Goal: Task Accomplishment & Management: Manage account settings

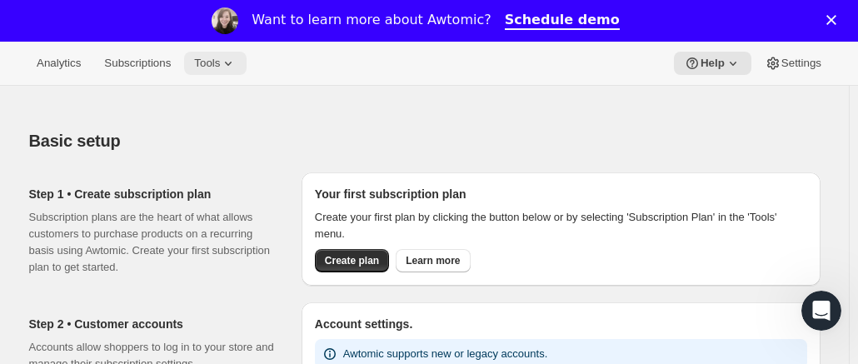
click at [220, 70] on icon at bounding box center [228, 63] width 17 height 17
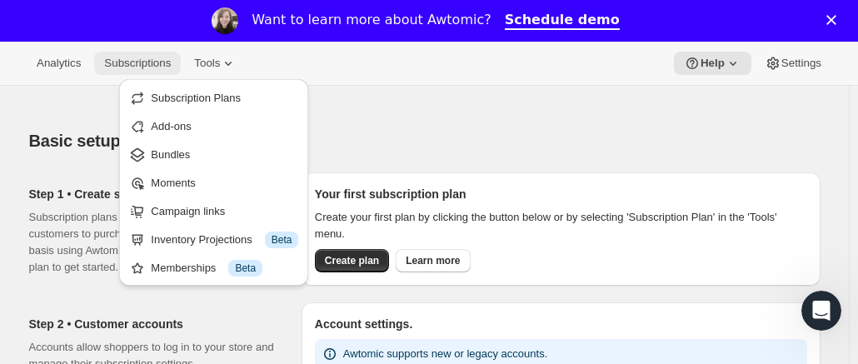
click at [117, 59] on span "Subscriptions" at bounding box center [137, 63] width 67 height 13
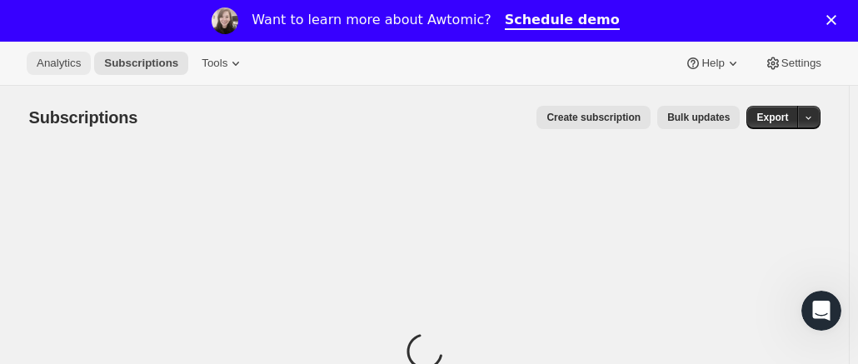
click at [48, 62] on span "Analytics" at bounding box center [59, 63] width 44 height 13
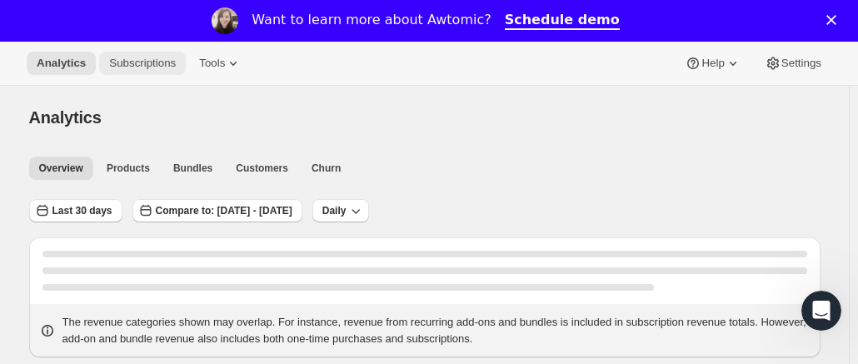
click at [145, 66] on span "Subscriptions" at bounding box center [142, 63] width 67 height 13
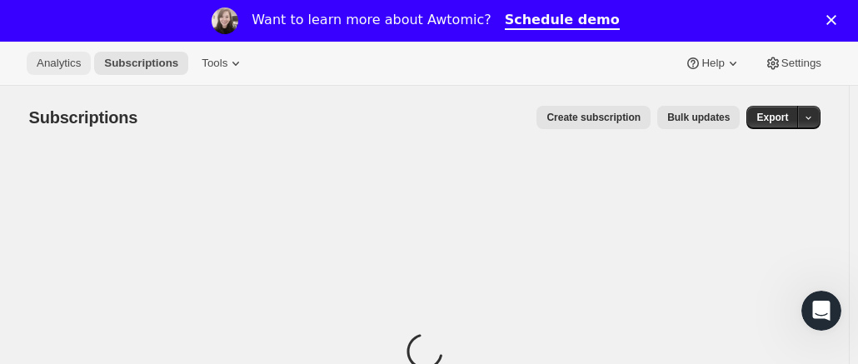
click at [45, 62] on span "Analytics" at bounding box center [59, 63] width 44 height 13
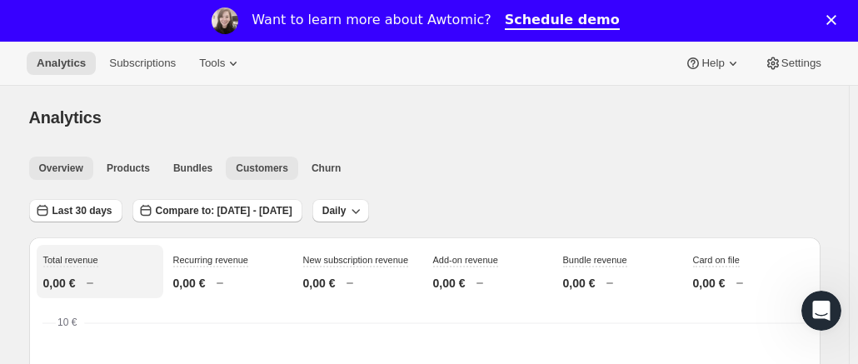
click at [271, 173] on span "Customers" at bounding box center [262, 168] width 52 height 13
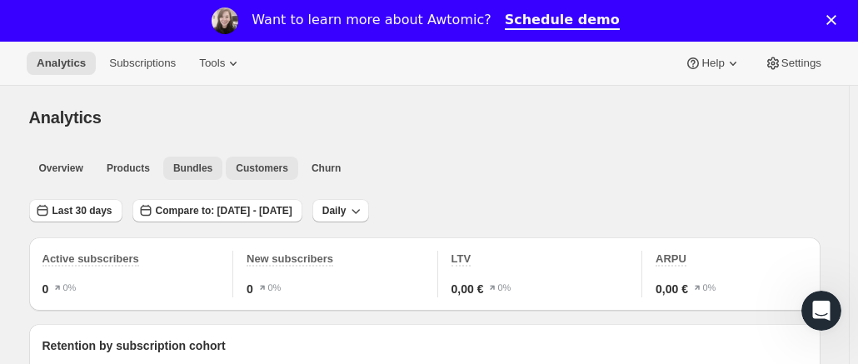
click at [203, 169] on span "Bundles" at bounding box center [192, 168] width 39 height 13
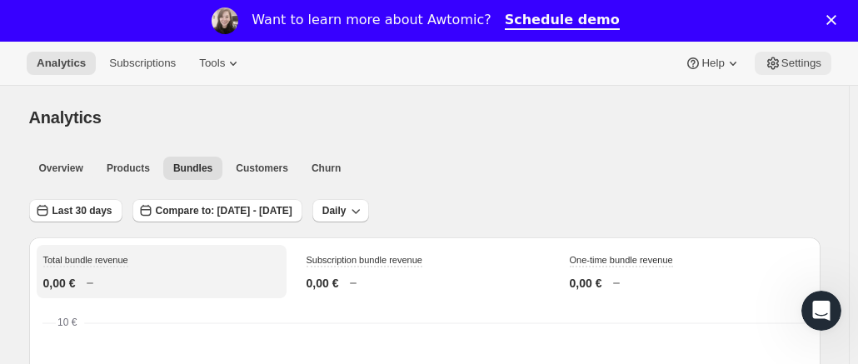
click at [805, 62] on span "Settings" at bounding box center [801, 63] width 40 height 13
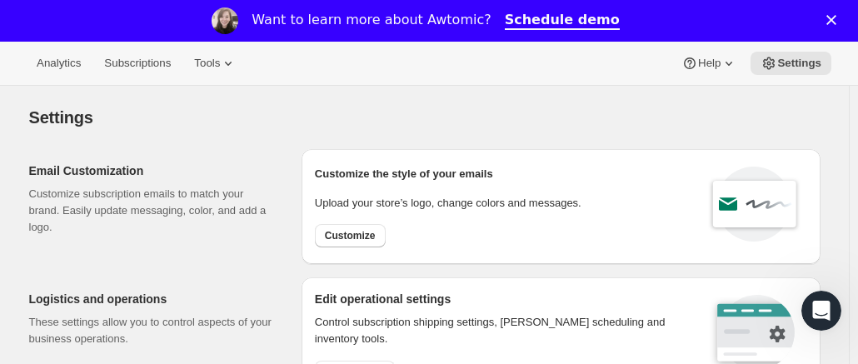
scroll to position [60, 0]
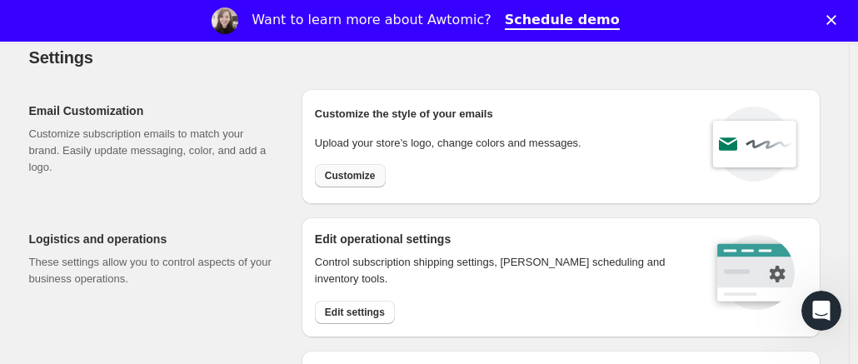
click at [368, 169] on span "Customize" at bounding box center [350, 175] width 51 height 13
select select "subscriptionMessage"
select select "5"
select select "15"
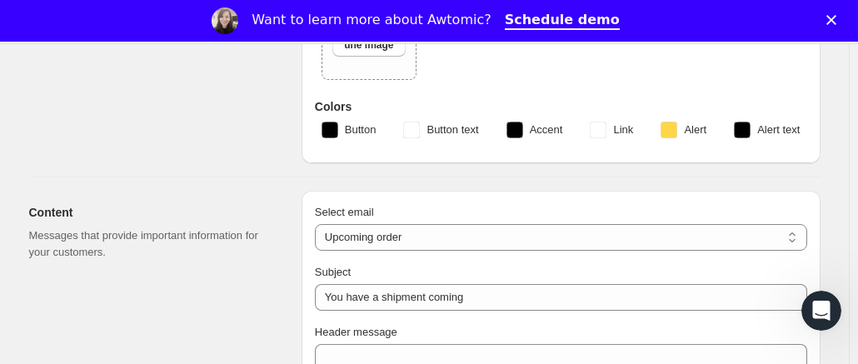
type input "String"
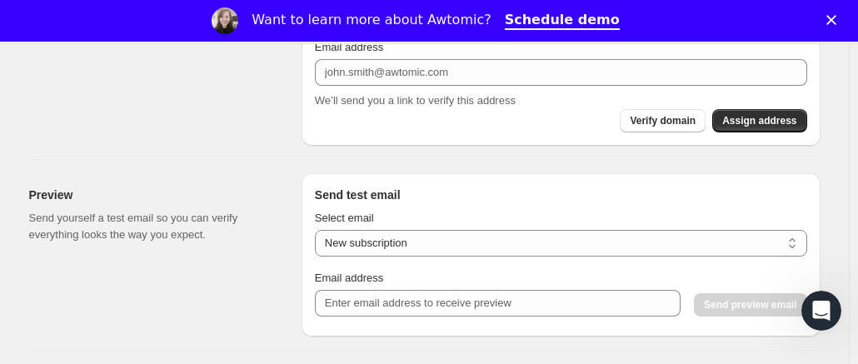
scroll to position [1242, 0]
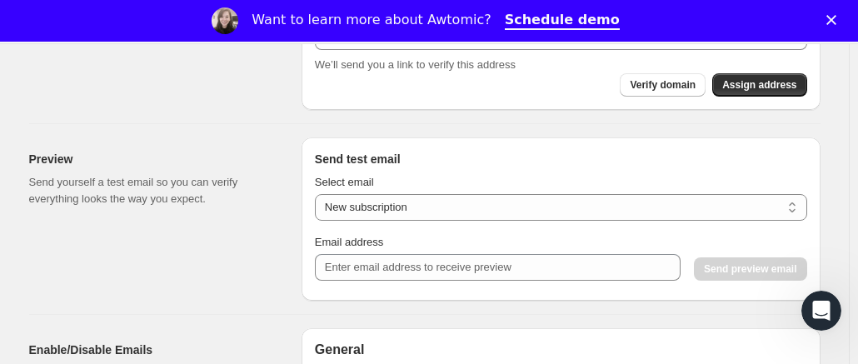
click at [463, 278] on div "Select email New subscription Upcoming order Payment failure Delayed subscripti…" at bounding box center [561, 227] width 492 height 120
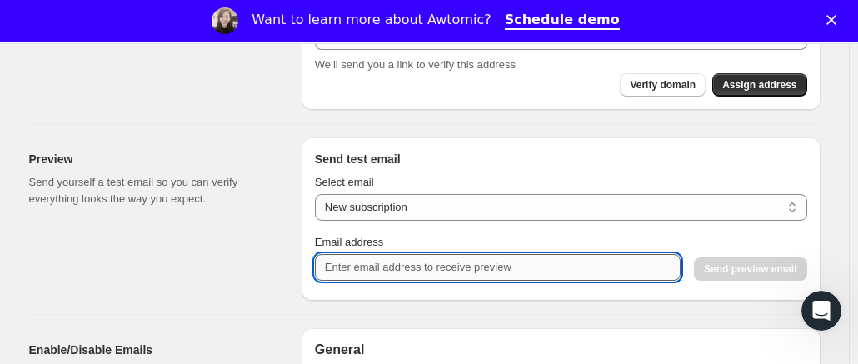
click at [440, 266] on input "Email address" at bounding box center [497, 267] width 365 height 27
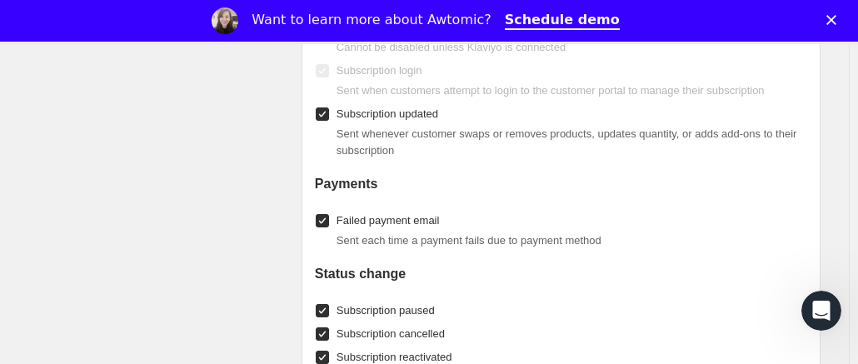
scroll to position [2012, 0]
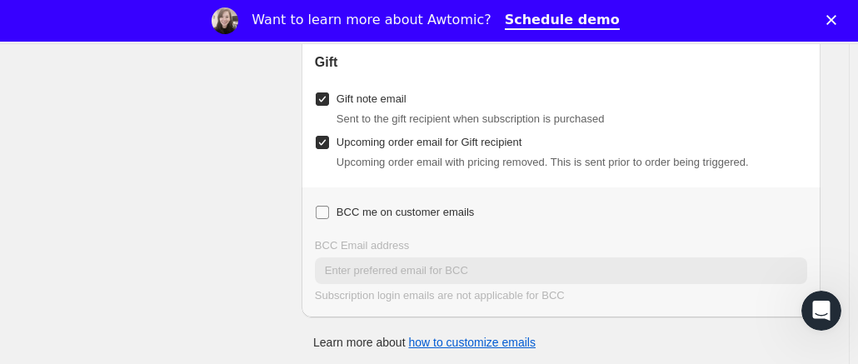
type input "[EMAIL_ADDRESS][DOMAIN_NAME]"
click at [321, 210] on input "BCC me on customer emails" at bounding box center [322, 212] width 13 height 13
checkbox input "true"
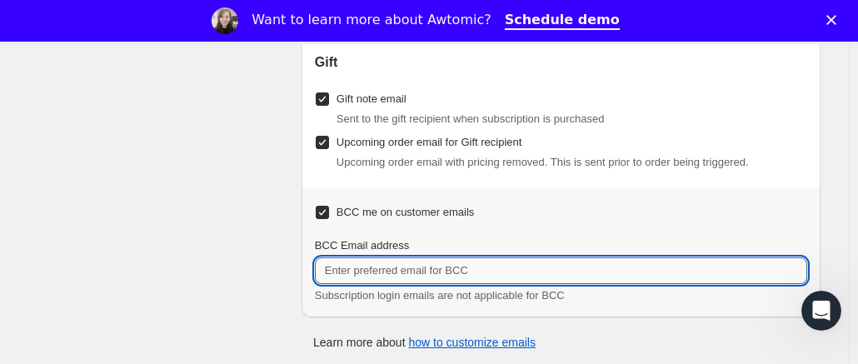
click at [435, 268] on input "BCC Email address" at bounding box center [561, 270] width 492 height 27
type input "[EMAIL_ADDRESS][DOMAIN_NAME]"
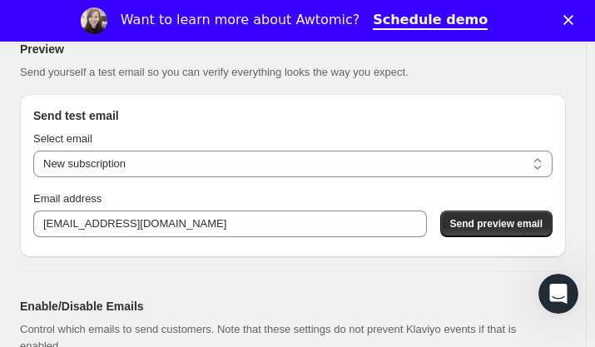
scroll to position [1595, 0]
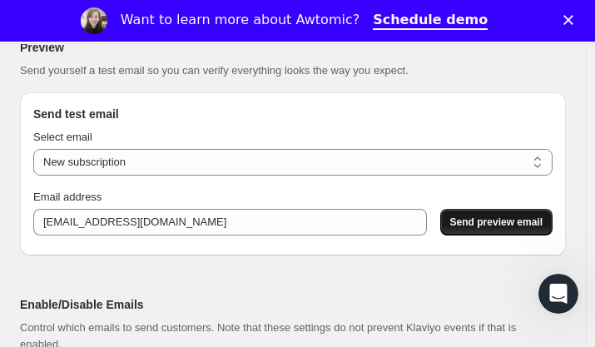
click at [490, 222] on span "Send preview email" at bounding box center [496, 222] width 92 height 13
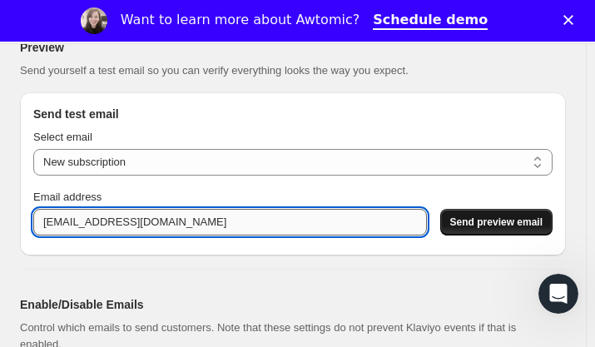
click at [280, 217] on input "[EMAIL_ADDRESS][DOMAIN_NAME]" at bounding box center [230, 222] width 394 height 27
paste input "[EMAIL_ADDRESS][DOMAIN_NAME]"
type input "[EMAIL_ADDRESS][DOMAIN_NAME]"
click at [524, 218] on span "Send preview email" at bounding box center [496, 222] width 92 height 13
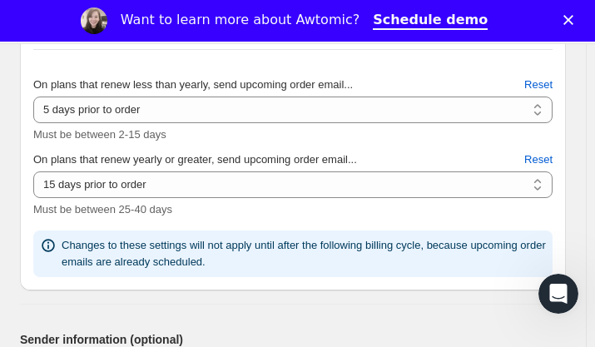
scroll to position [940, 0]
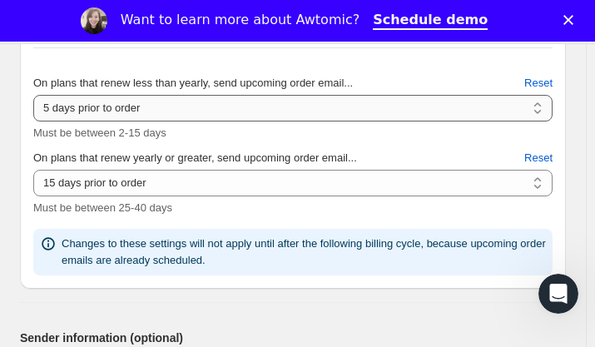
click at [244, 101] on select "2 days prior to order 3 days prior to order 4 days prior to order 5 days prior …" at bounding box center [293, 108] width 520 height 27
select select "15"
click at [33, 95] on select "2 days prior to order 3 days prior to order 4 days prior to order 5 days prior …" at bounding box center [293, 108] width 520 height 27
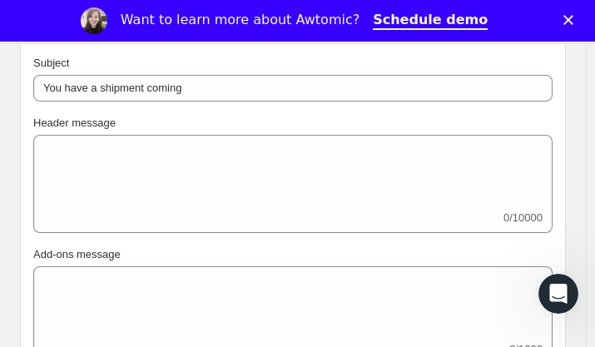
scroll to position [552, 0]
click at [185, 247] on div "Add-ons message" at bounding box center [293, 255] width 520 height 17
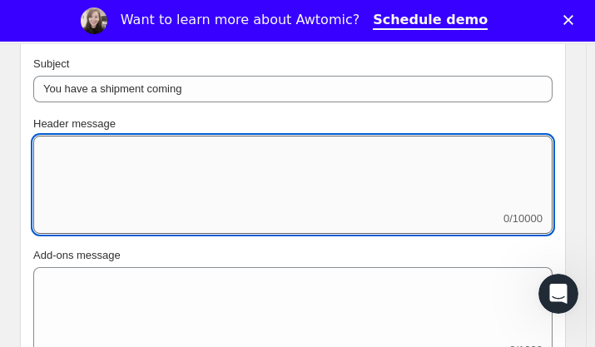
click at [201, 191] on textarea "Header message" at bounding box center [293, 173] width 520 height 75
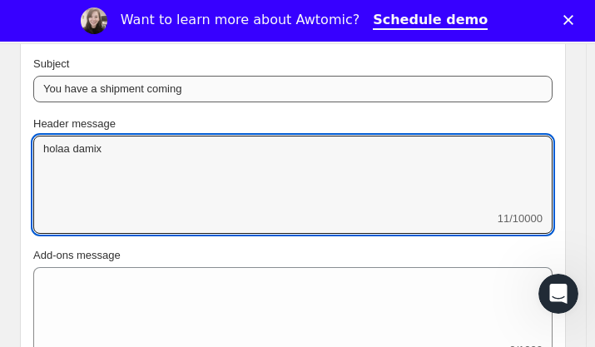
type textarea "holaa damix"
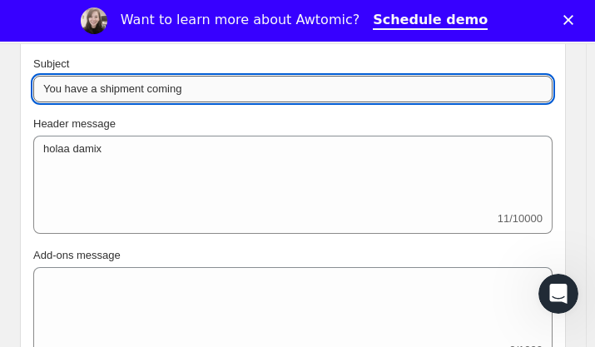
click at [275, 80] on input "You have a shipment coming" at bounding box center [293, 89] width 520 height 27
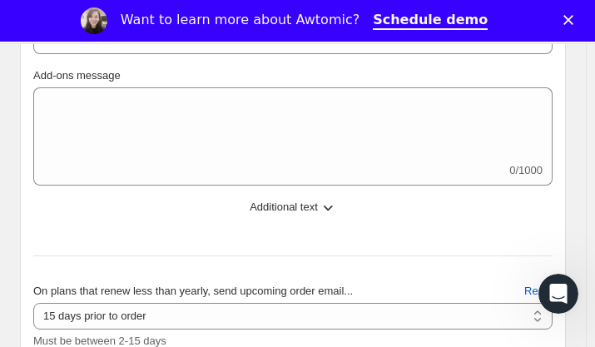
scroll to position [733, 0]
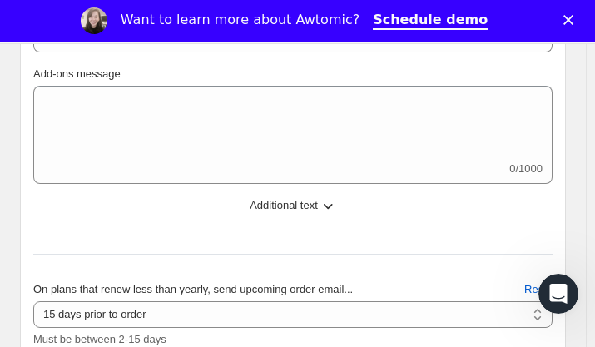
type input "wash wash"
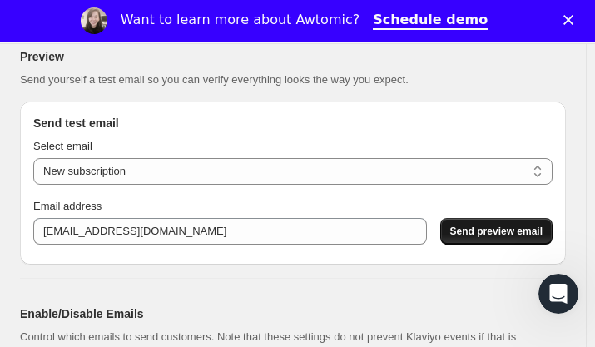
scroll to position [1587, 0]
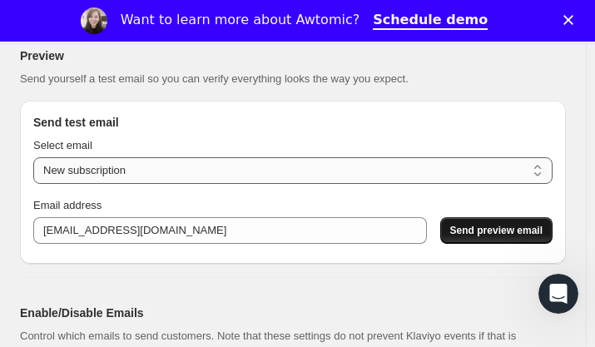
click at [512, 163] on select "New subscription Upcoming order Payment failure Delayed subscription Updated su…" at bounding box center [293, 170] width 520 height 27
click at [508, 224] on span "Send preview email" at bounding box center [496, 230] width 92 height 13
